Goal: Information Seeking & Learning: Learn about a topic

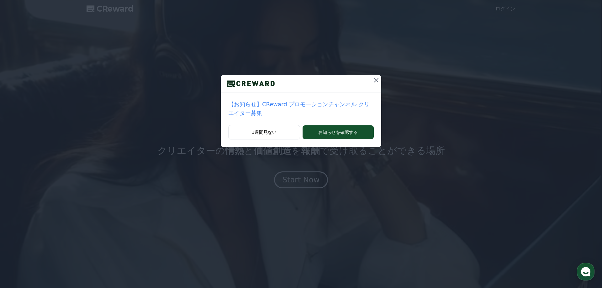
click at [349, 115] on div "【お知らせ】CReward プロモーションチャンネル クリエイター募集" at bounding box center [301, 108] width 160 height 33
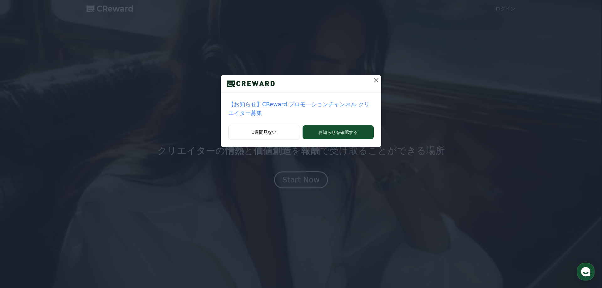
click at [372, 77] on icon at bounding box center [376, 80] width 8 height 8
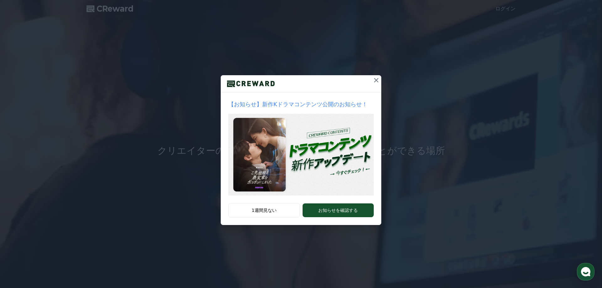
click at [376, 81] on icon at bounding box center [376, 80] width 4 height 4
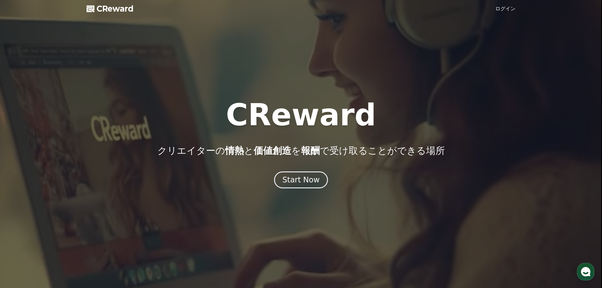
click at [502, 8] on link "ログイン" at bounding box center [505, 9] width 20 height 8
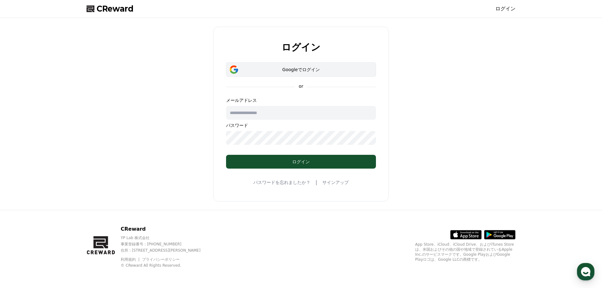
click at [277, 72] on div "Googleでログイン" at bounding box center [301, 69] width 132 height 6
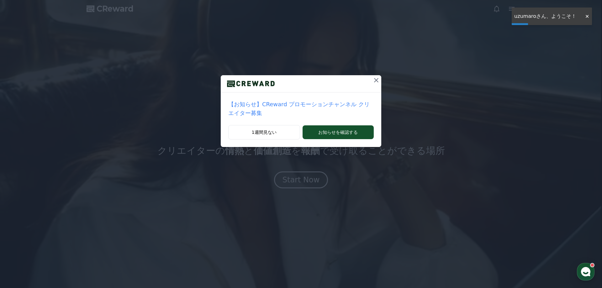
click at [372, 79] on icon at bounding box center [376, 80] width 8 height 8
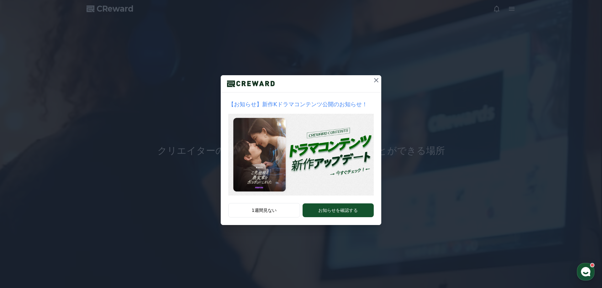
click at [375, 82] on icon at bounding box center [376, 80] width 4 height 4
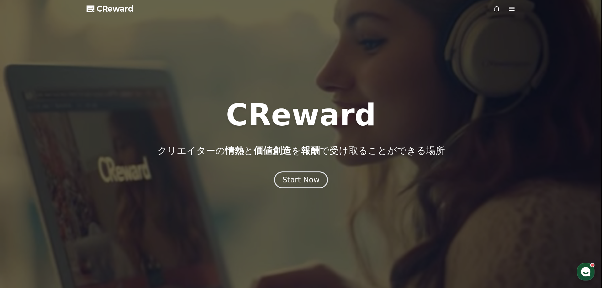
click at [512, 10] on icon at bounding box center [512, 9] width 8 height 8
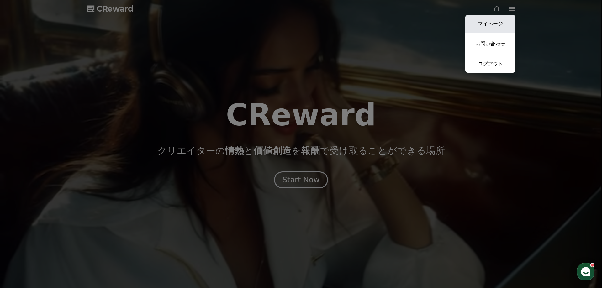
click at [479, 29] on link "マイページ" at bounding box center [490, 24] width 50 height 18
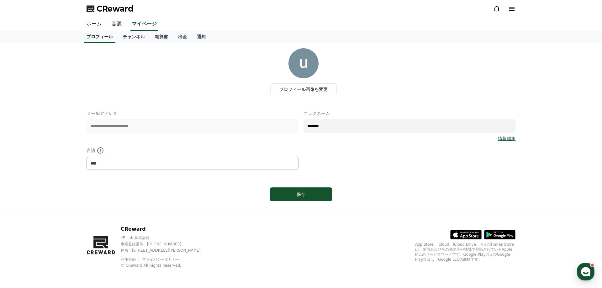
click at [106, 39] on link "プロフィール" at bounding box center [99, 37] width 31 height 12
click at [126, 37] on link "チャンネル" at bounding box center [134, 37] width 32 height 12
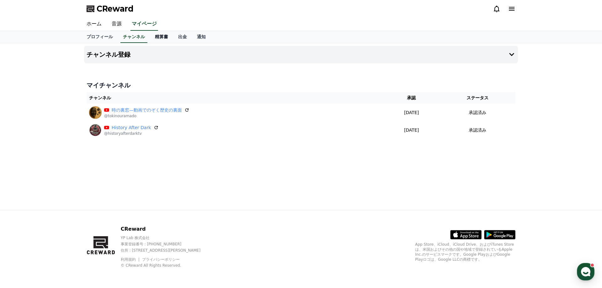
click at [150, 39] on link "精算書" at bounding box center [161, 37] width 23 height 12
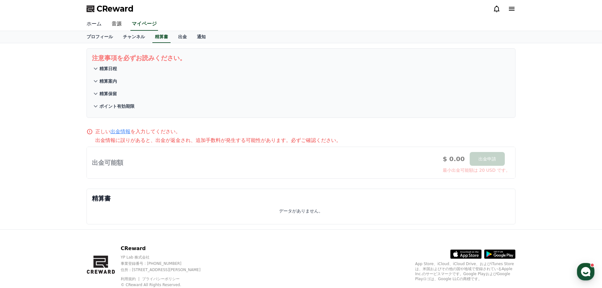
click at [98, 26] on link "ホーム" at bounding box center [93, 24] width 25 height 13
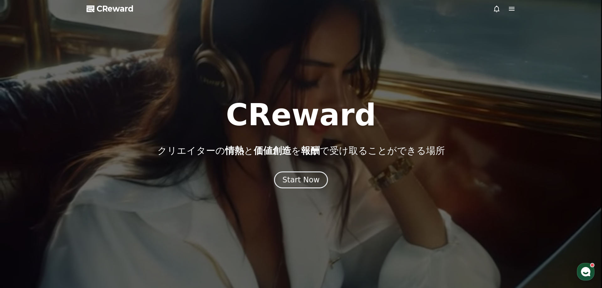
click at [511, 9] on icon at bounding box center [512, 9] width 8 height 8
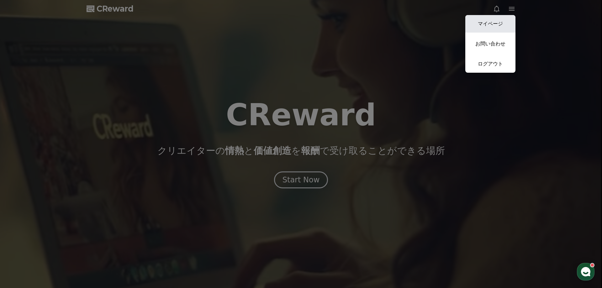
click at [502, 26] on link "マイページ" at bounding box center [490, 24] width 50 height 18
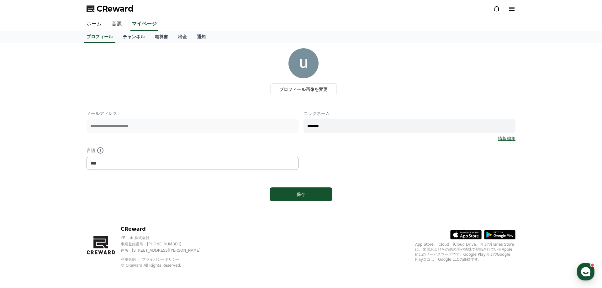
click at [117, 26] on link "音源" at bounding box center [117, 24] width 20 height 13
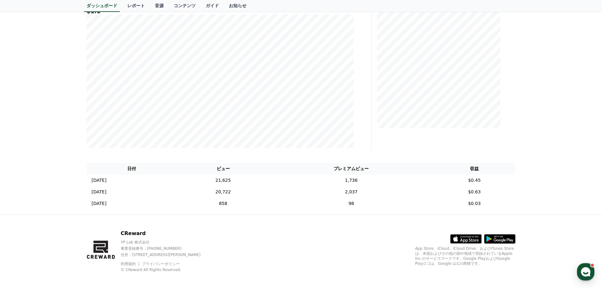
scroll to position [104, 0]
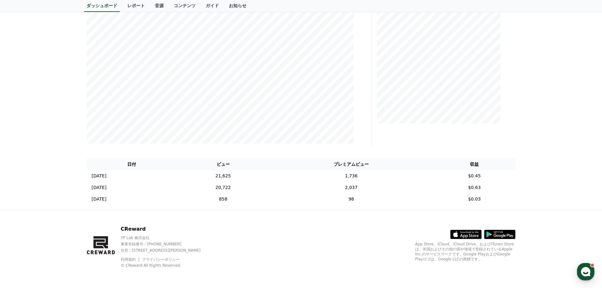
drag, startPoint x: 120, startPoint y: 239, endPoint x: 149, endPoint y: 240, distance: 29.2
click at [149, 240] on div "CReward YP Lab 株式会社 事業登録番号 : [PHONE_NUMBER] 住所 : [STREET_ADDRESS][PERSON_NAME] …" at bounding box center [149, 246] width 125 height 43
copy p "YP Lab 株式会社"
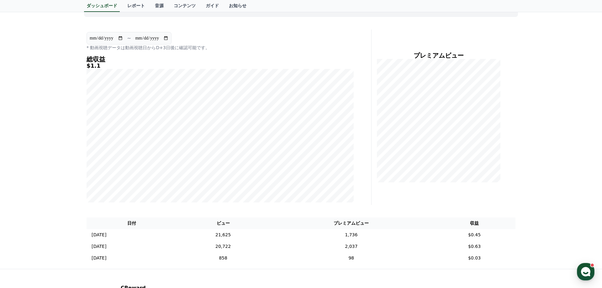
scroll to position [0, 0]
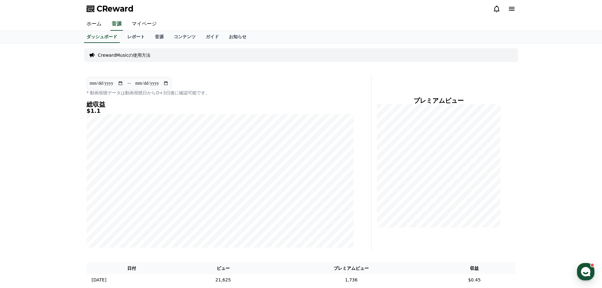
click at [136, 55] on p "CrewardMusicの使用方法" at bounding box center [124, 55] width 53 height 6
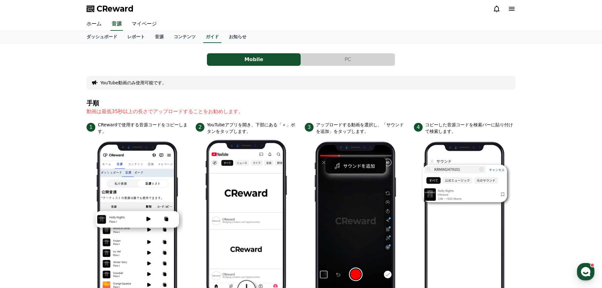
click at [328, 60] on button "PC" at bounding box center [348, 59] width 94 height 13
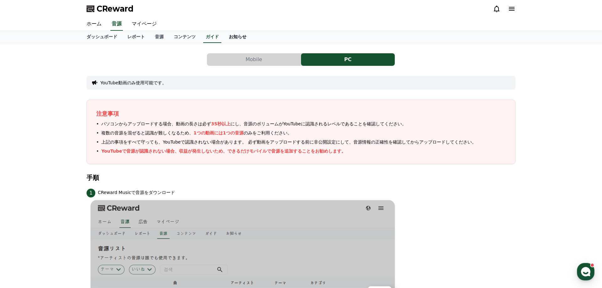
click at [224, 38] on link "お知らせ" at bounding box center [238, 37] width 28 height 12
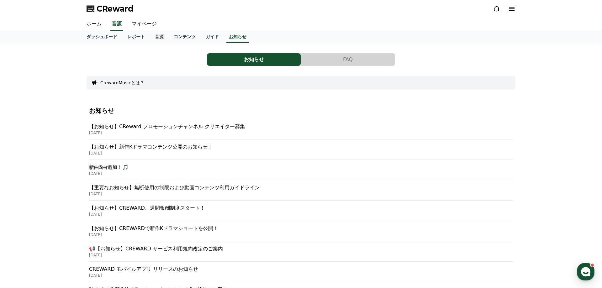
click at [169, 41] on link "コンテンツ" at bounding box center [185, 37] width 32 height 12
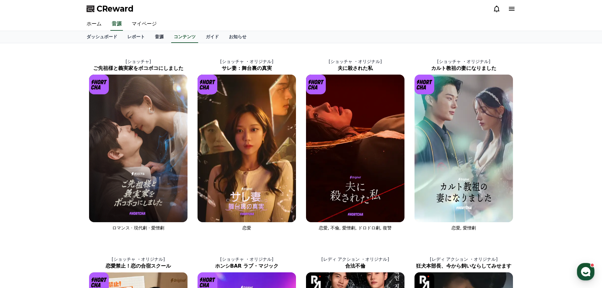
click at [151, 39] on link "音源" at bounding box center [159, 37] width 19 height 12
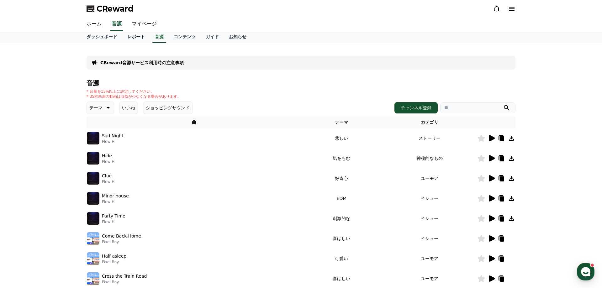
click at [126, 41] on link "レポート" at bounding box center [136, 37] width 28 height 12
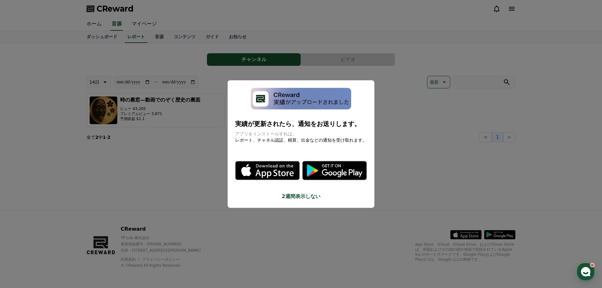
click at [202, 148] on button "close modal" at bounding box center [301, 144] width 602 height 288
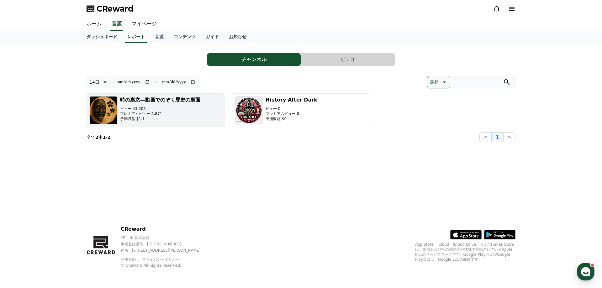
click at [143, 105] on div "時の裏窓—動画でのぞく歴史の裏面 ビュー 43,205 プレミアムビュー 3,871 予測収益 $1.1" at bounding box center [160, 110] width 80 height 28
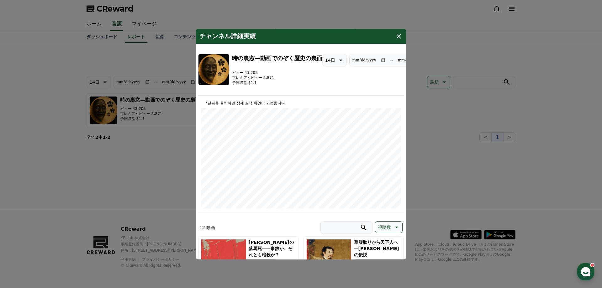
click at [397, 37] on icon "modal" at bounding box center [399, 37] width 8 height 8
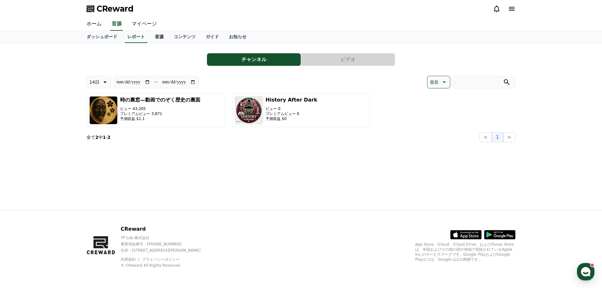
click at [150, 39] on link "音源" at bounding box center [159, 37] width 19 height 12
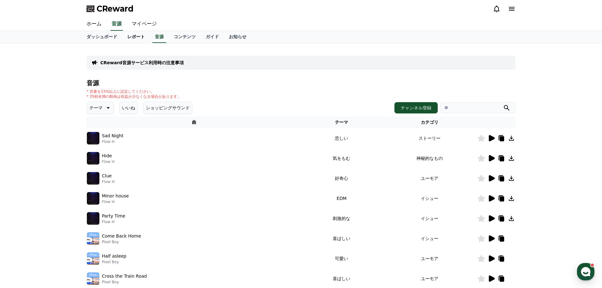
click at [133, 39] on link "レポート" at bounding box center [136, 37] width 28 height 12
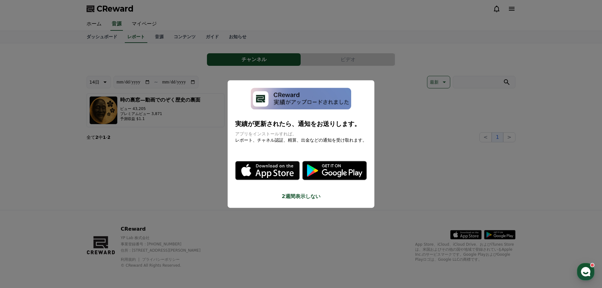
click at [170, 38] on button "close modal" at bounding box center [301, 144] width 602 height 288
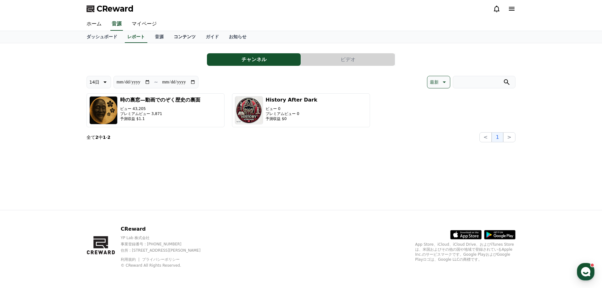
click at [169, 38] on link "コンテンツ" at bounding box center [185, 37] width 32 height 12
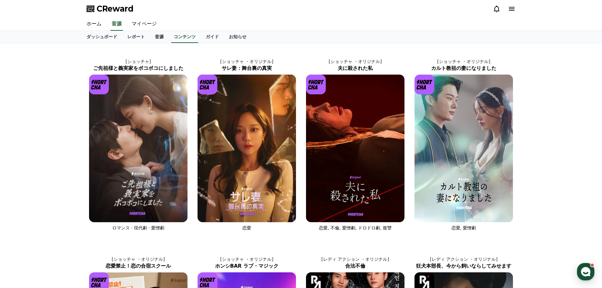
click at [150, 40] on link "音源" at bounding box center [159, 37] width 19 height 12
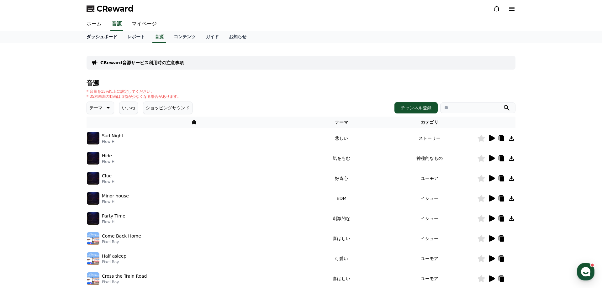
click at [101, 39] on link "ダッシュボード" at bounding box center [101, 37] width 41 height 12
